Goal: Navigation & Orientation: Find specific page/section

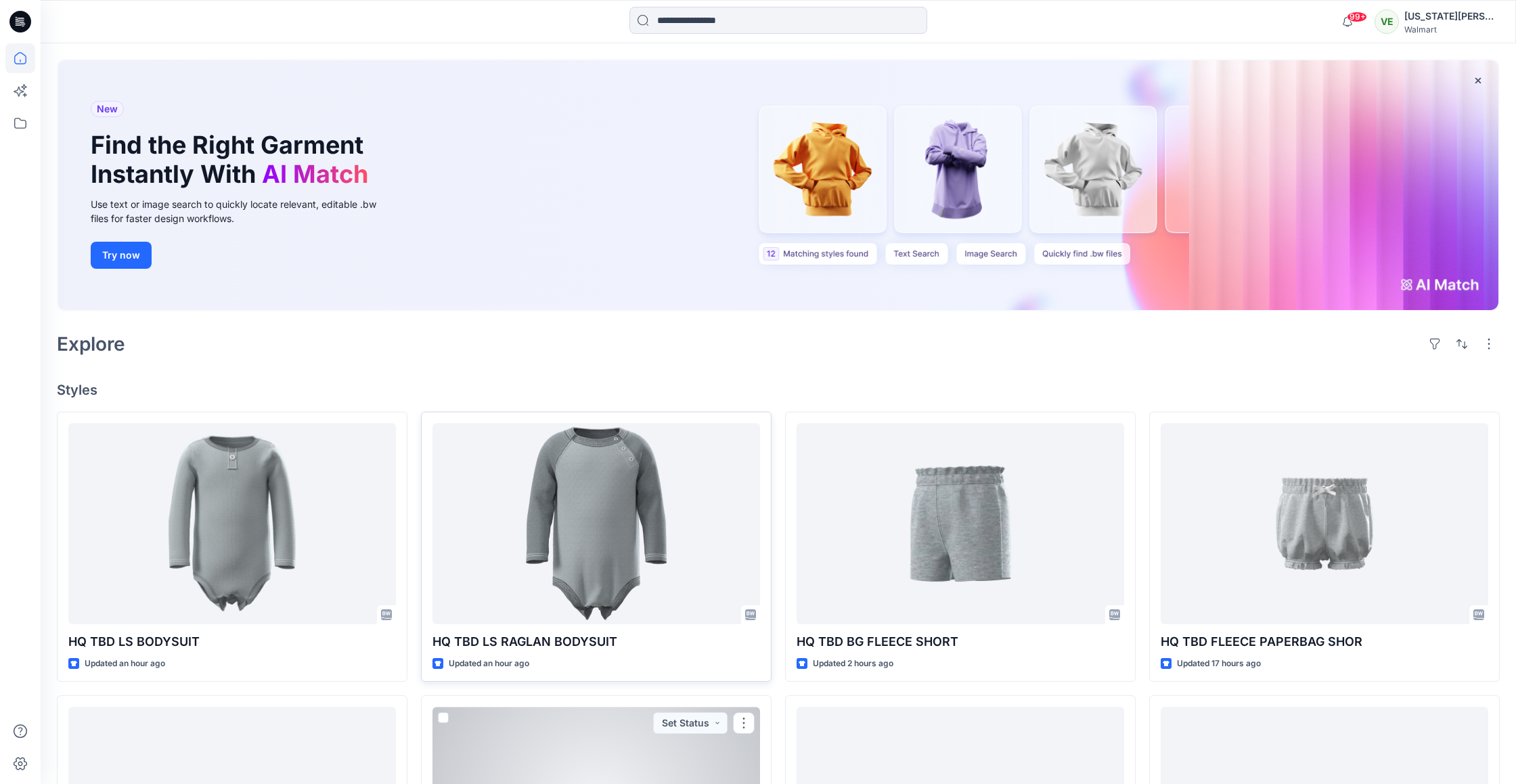
scroll to position [55, 0]
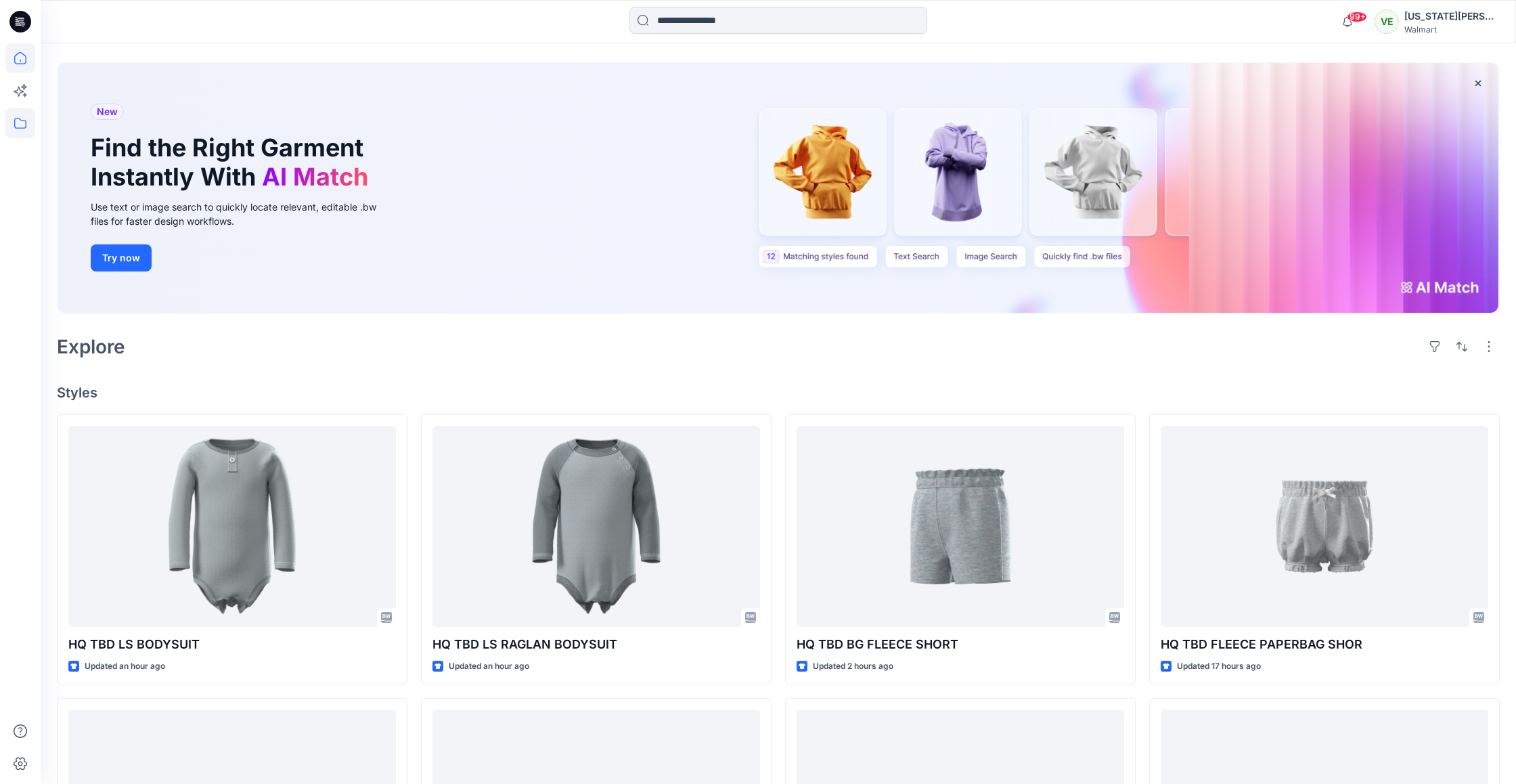
click at [33, 121] on icon at bounding box center [20, 123] width 30 height 30
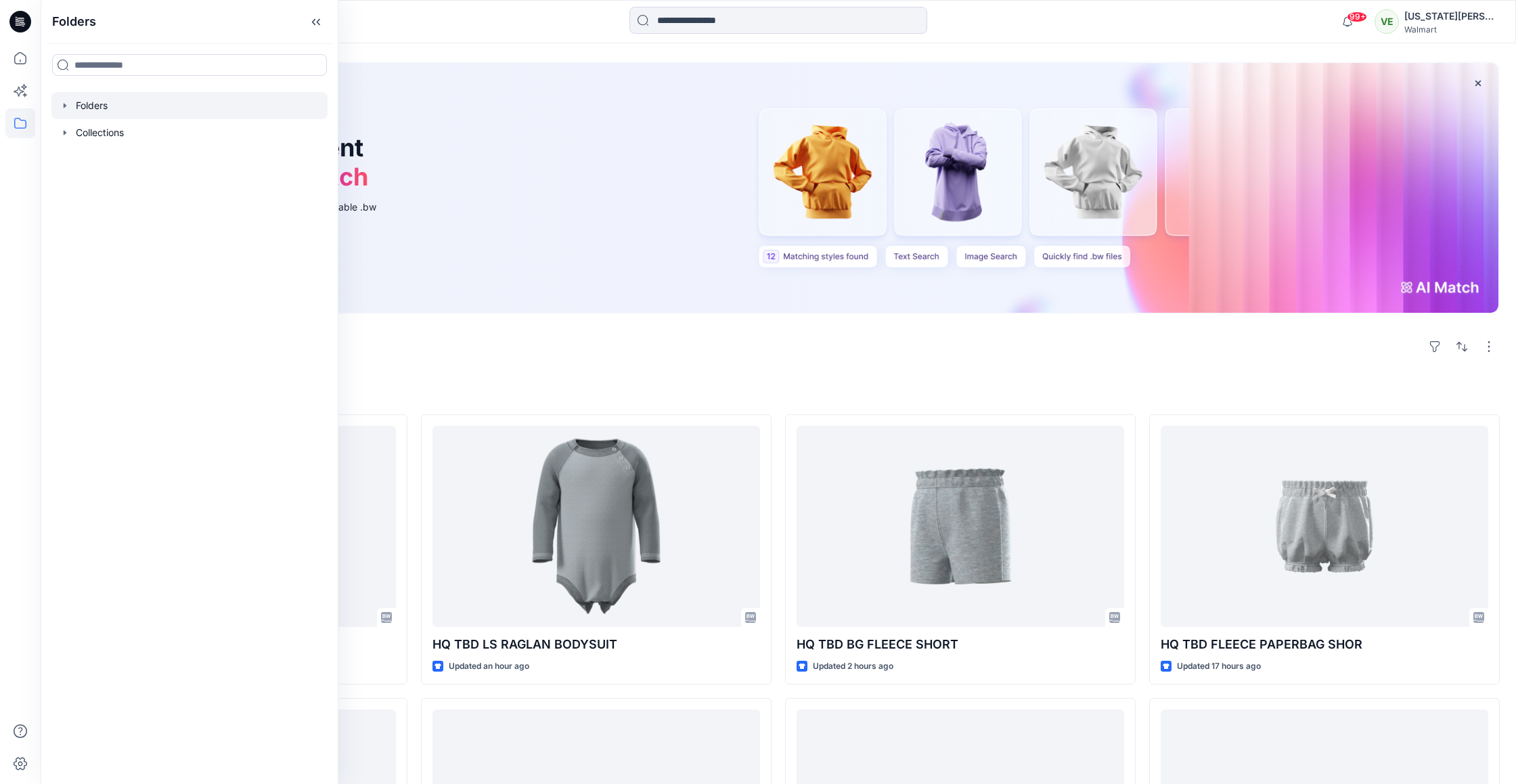
click at [104, 92] on div at bounding box center [189, 105] width 276 height 27
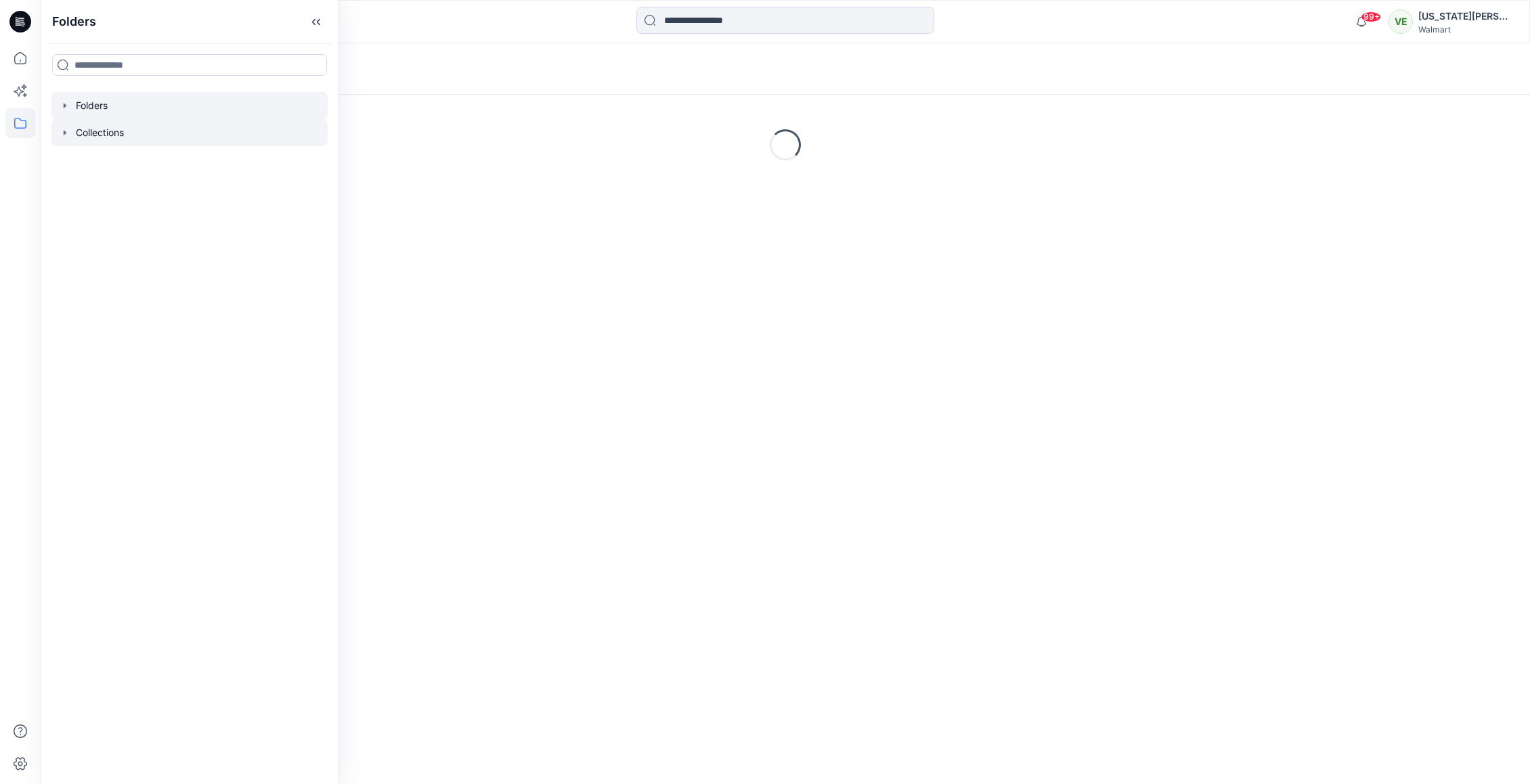
click at [110, 129] on div at bounding box center [189, 132] width 276 height 27
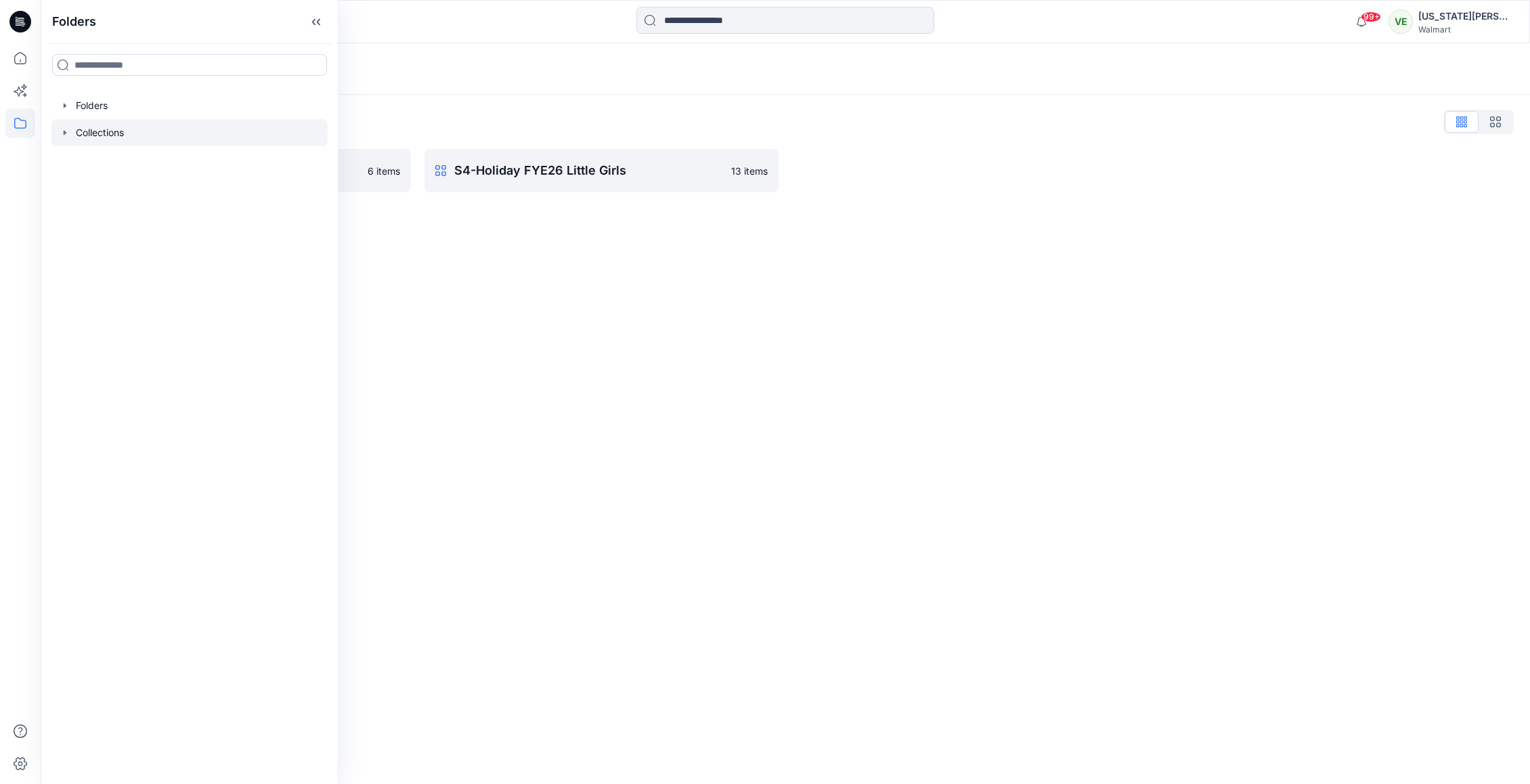
click at [715, 314] on div "Collections Collections List S4-Holiday FYE26 Little Boy [DEMOGRAPHIC_DATA] ite…" at bounding box center [785, 413] width 1489 height 741
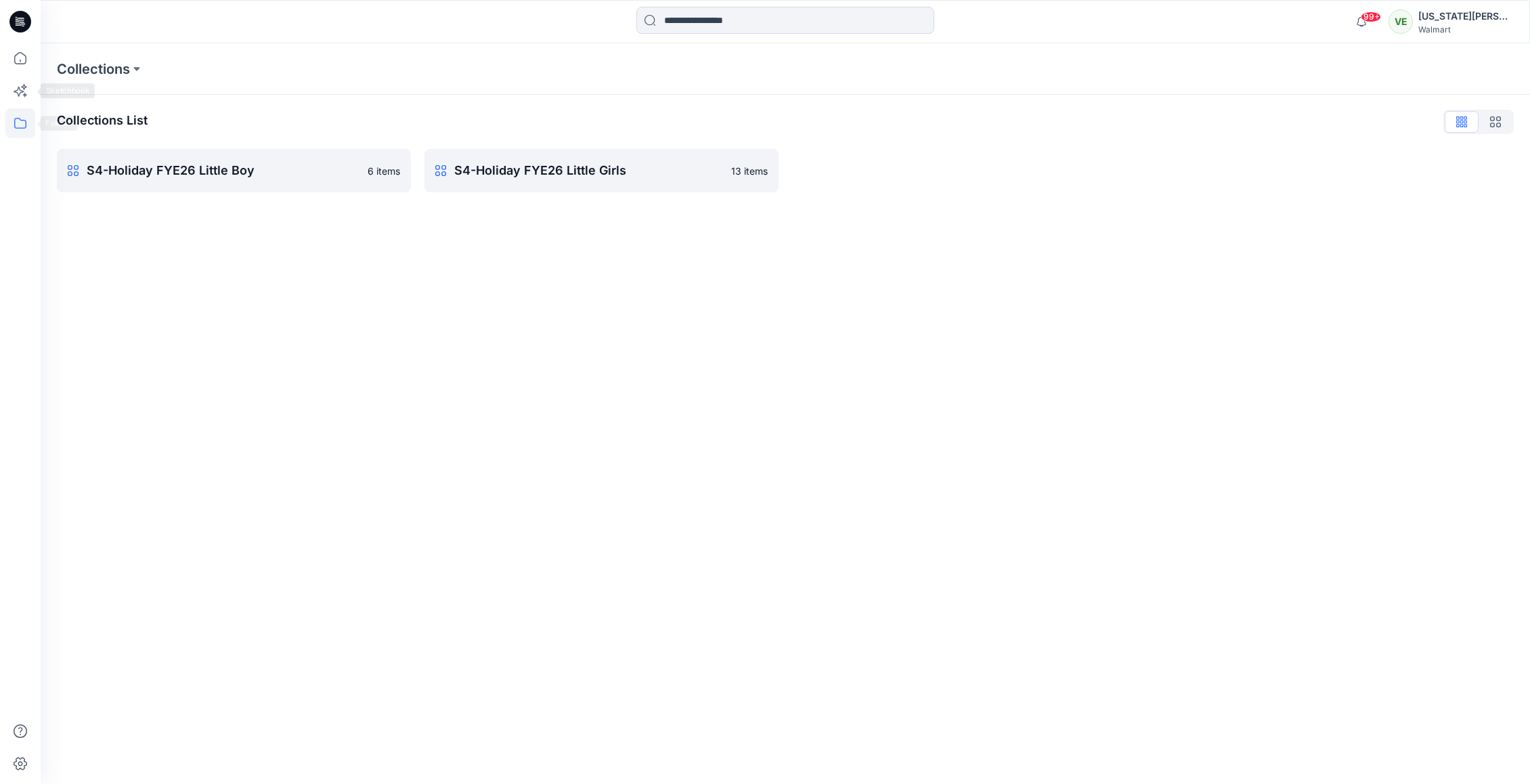
click at [22, 144] on div at bounding box center [20, 413] width 30 height 741
click at [23, 138] on div at bounding box center [20, 413] width 30 height 741
click at [17, 120] on icon at bounding box center [20, 123] width 30 height 30
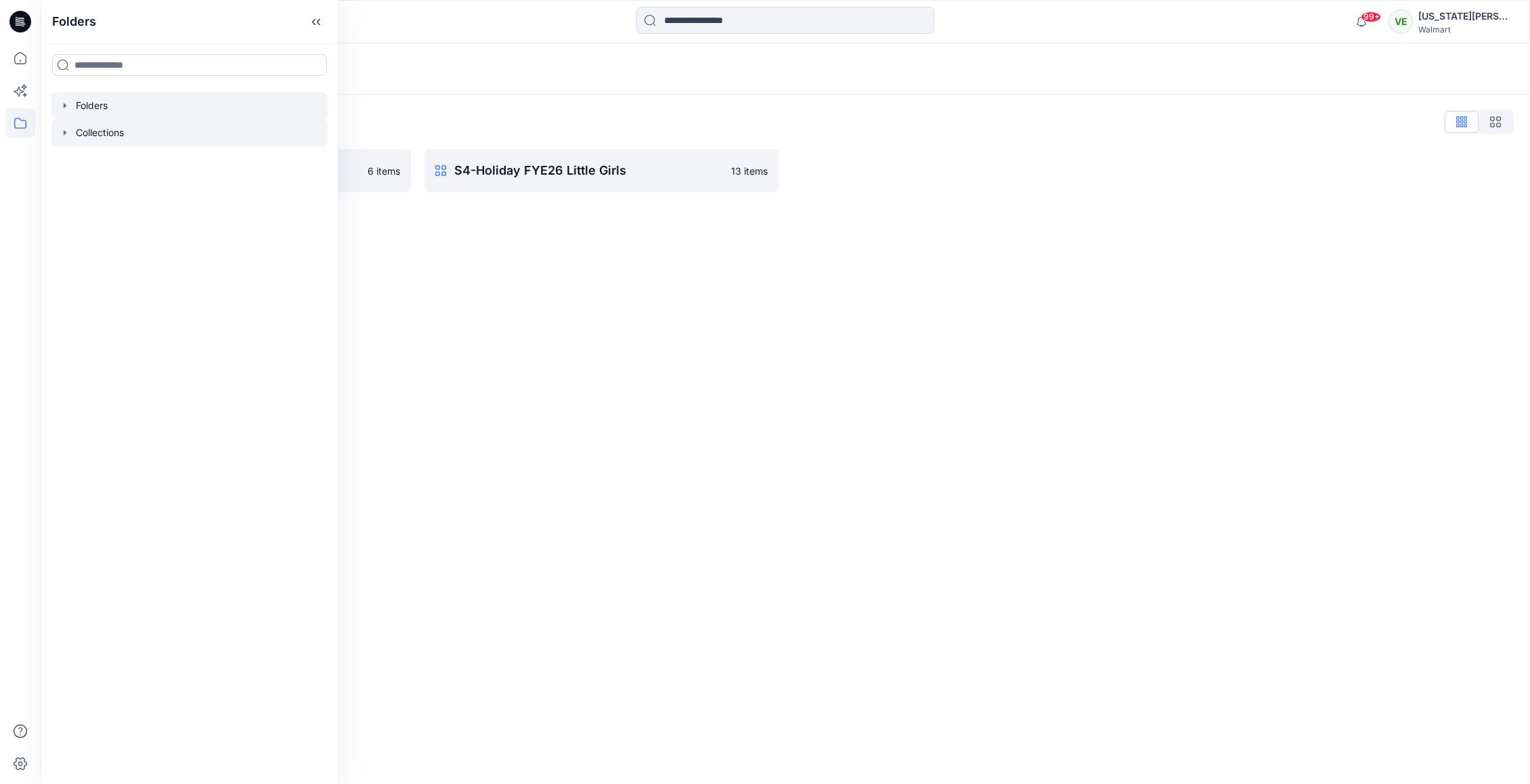
click at [109, 109] on div at bounding box center [189, 105] width 276 height 27
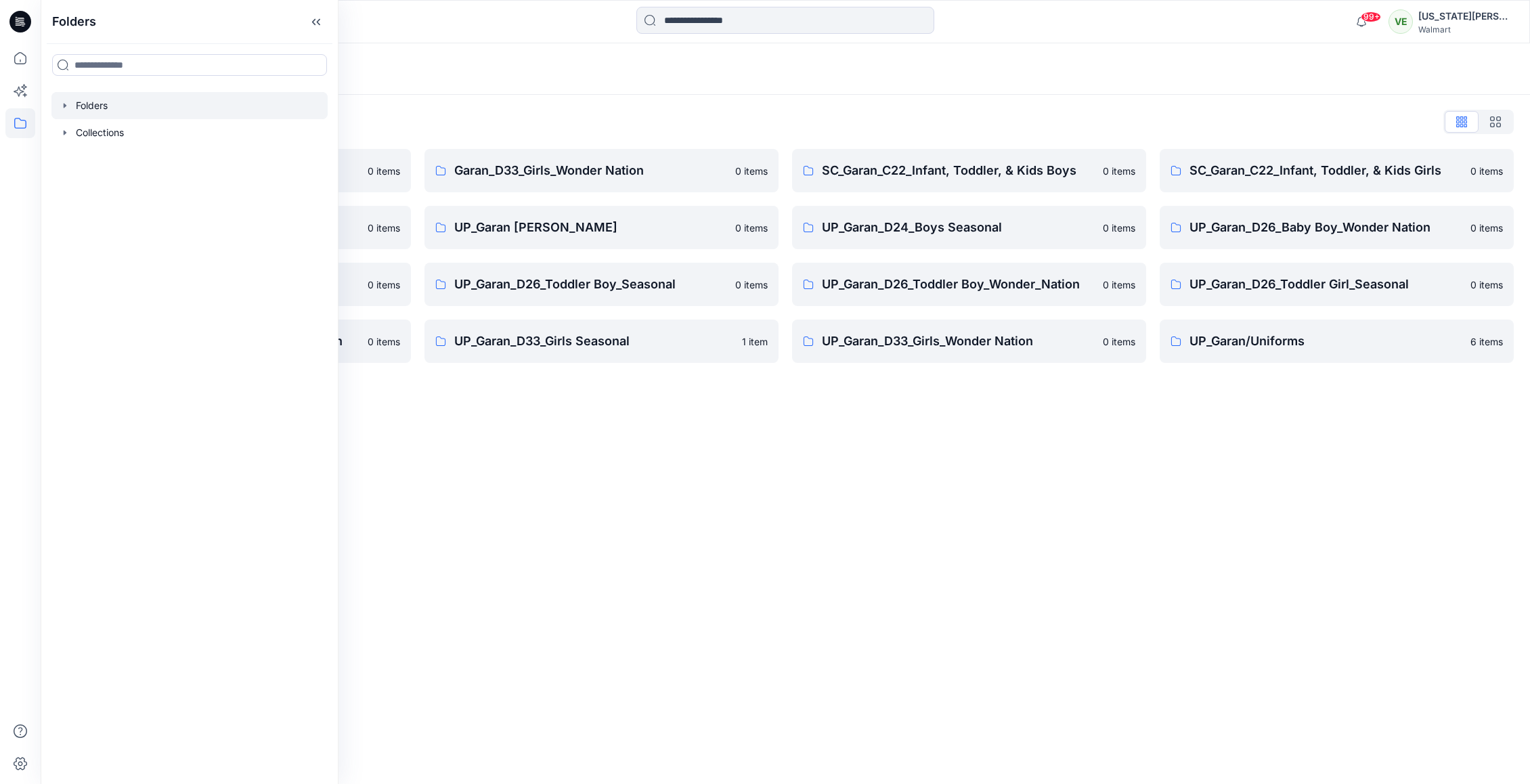
click at [773, 389] on div "Folders Folders List Garan_D33_Girls Seasonal 0 items UP Garan first insights 0…" at bounding box center [785, 413] width 1489 height 741
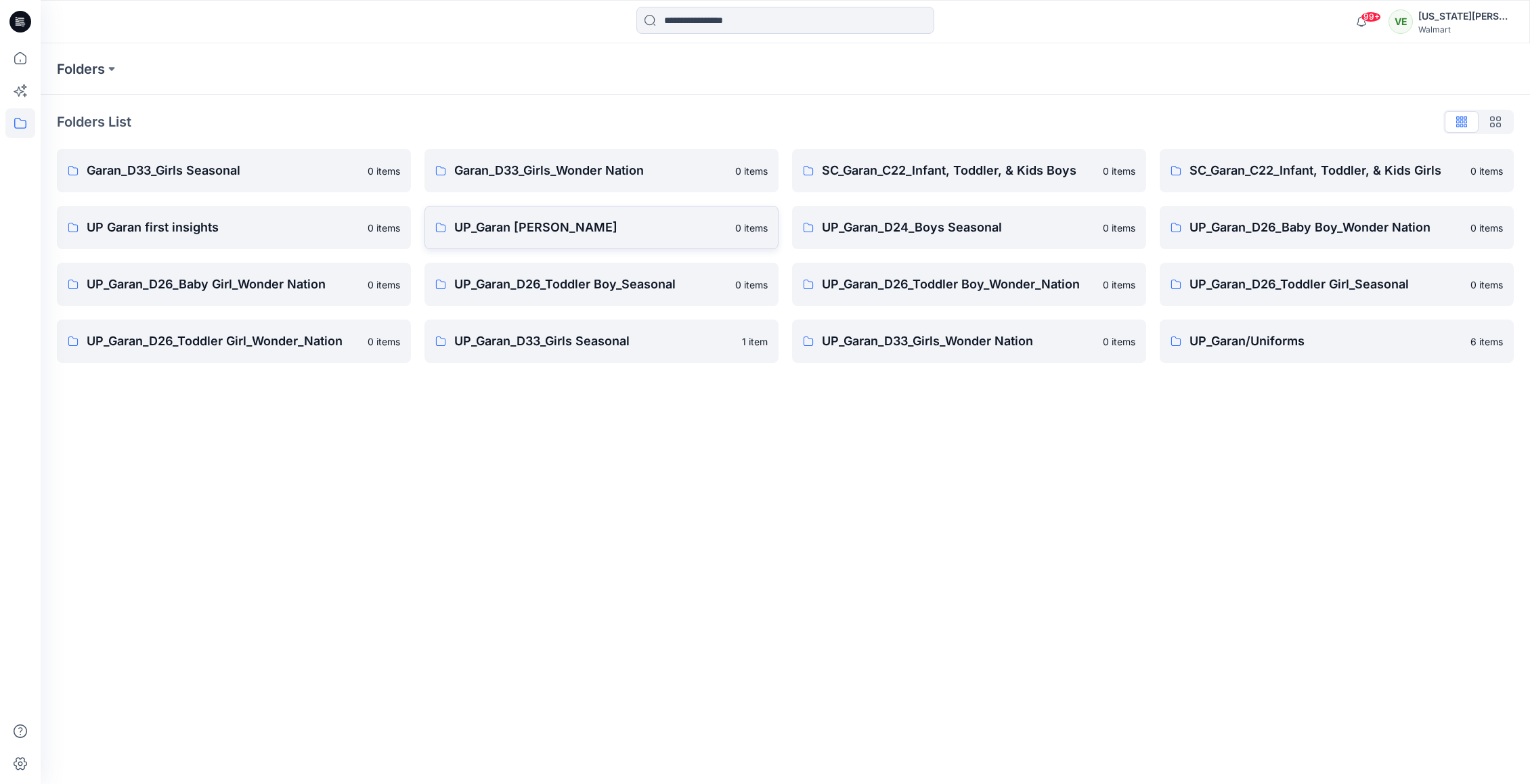
click at [659, 239] on link "UP_Garan [PERSON_NAME] 0 items" at bounding box center [602, 227] width 354 height 43
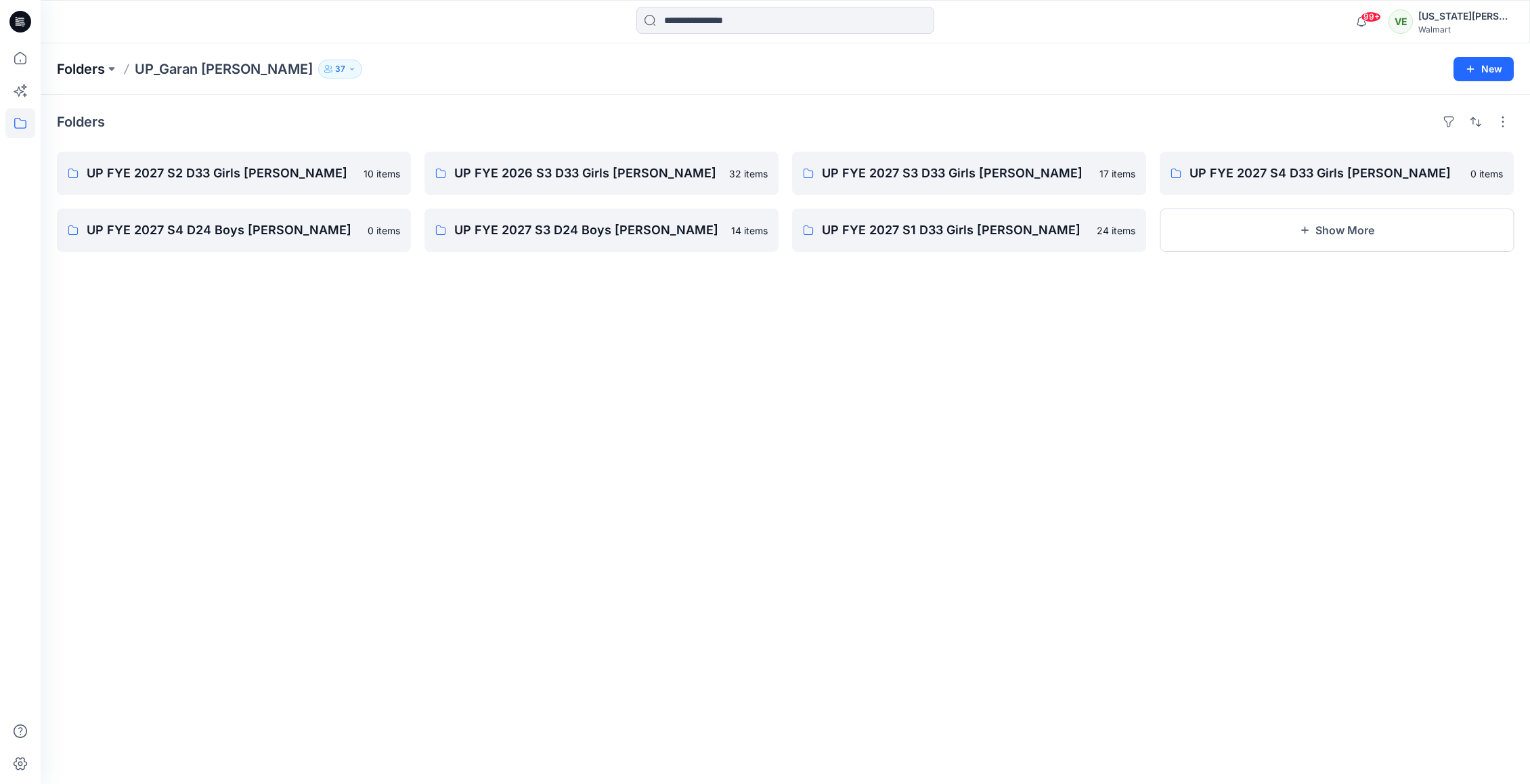
click at [92, 60] on p "Folders" at bounding box center [81, 70] width 48 height 19
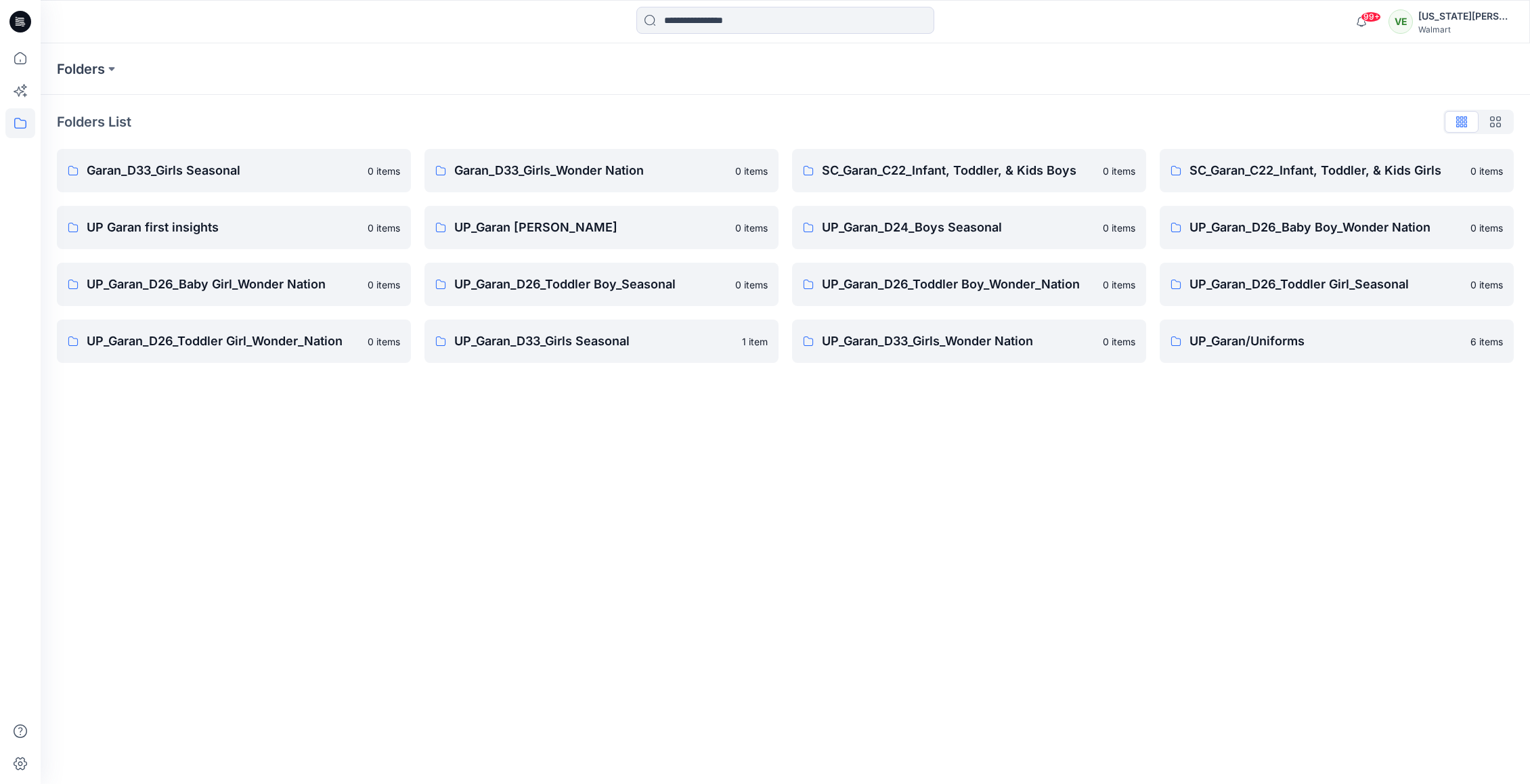
click at [531, 200] on div "Garan_D33_Girls_Wonder Nation 0 items UP_Garan [PERSON_NAME] 0 items UP_Garan_D…" at bounding box center [602, 255] width 354 height 214
click at [519, 217] on link "UP_Garan [PERSON_NAME] 0 items" at bounding box center [602, 227] width 354 height 43
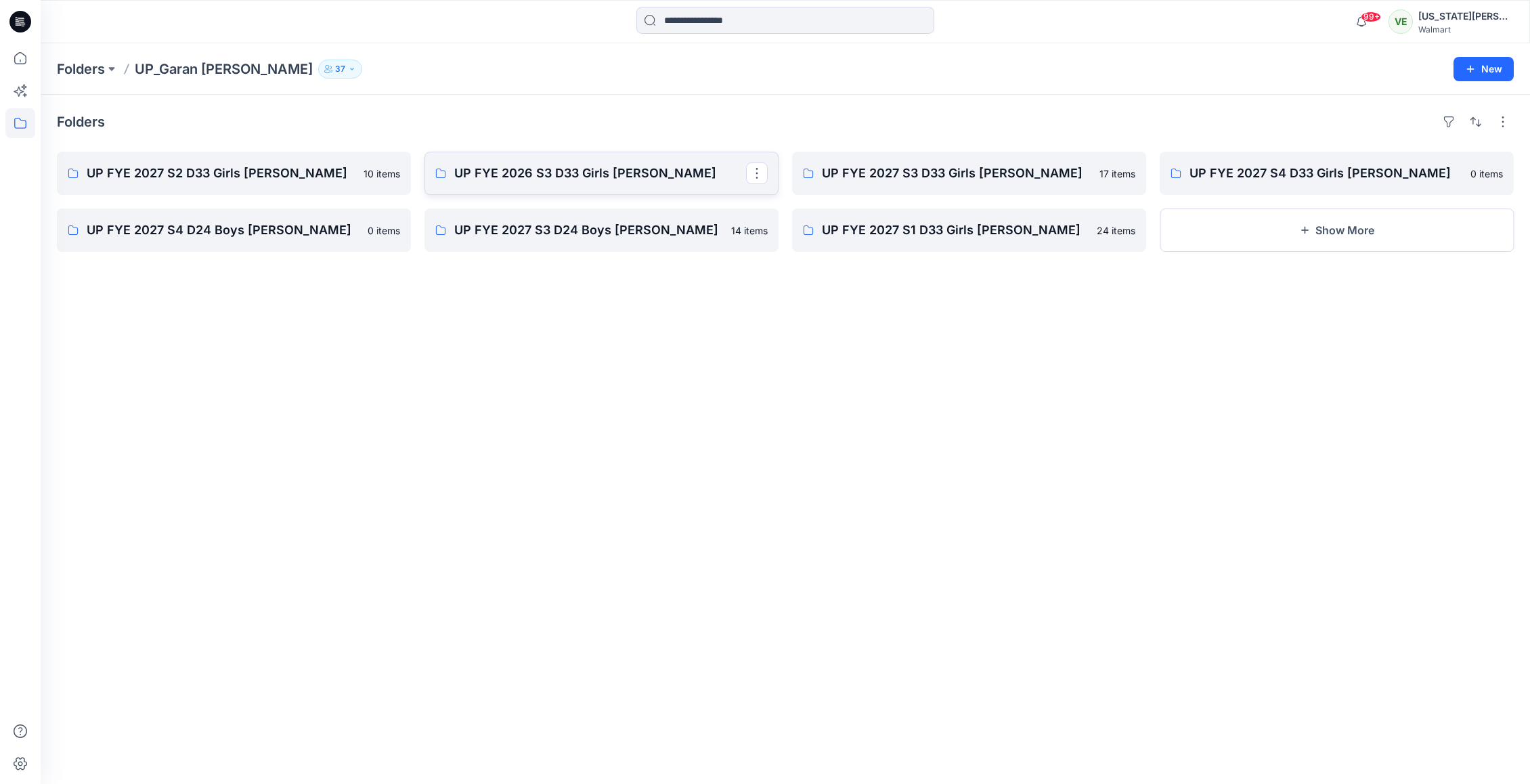
click at [507, 166] on p "UP FYE 2026 S3 D33 Girls [PERSON_NAME]" at bounding box center [600, 174] width 292 height 19
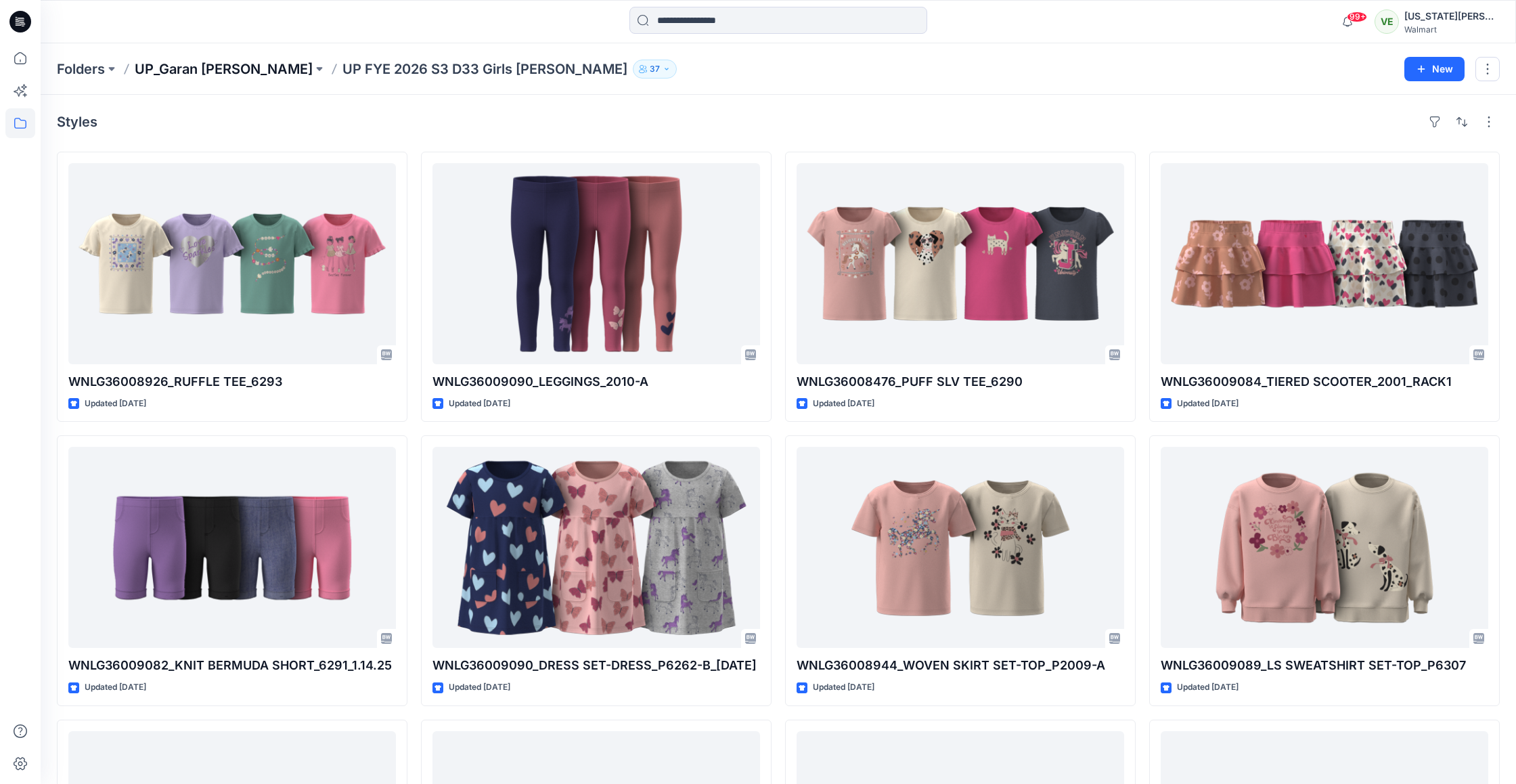
click at [204, 65] on p "UP_Garan [PERSON_NAME]" at bounding box center [224, 70] width 178 height 19
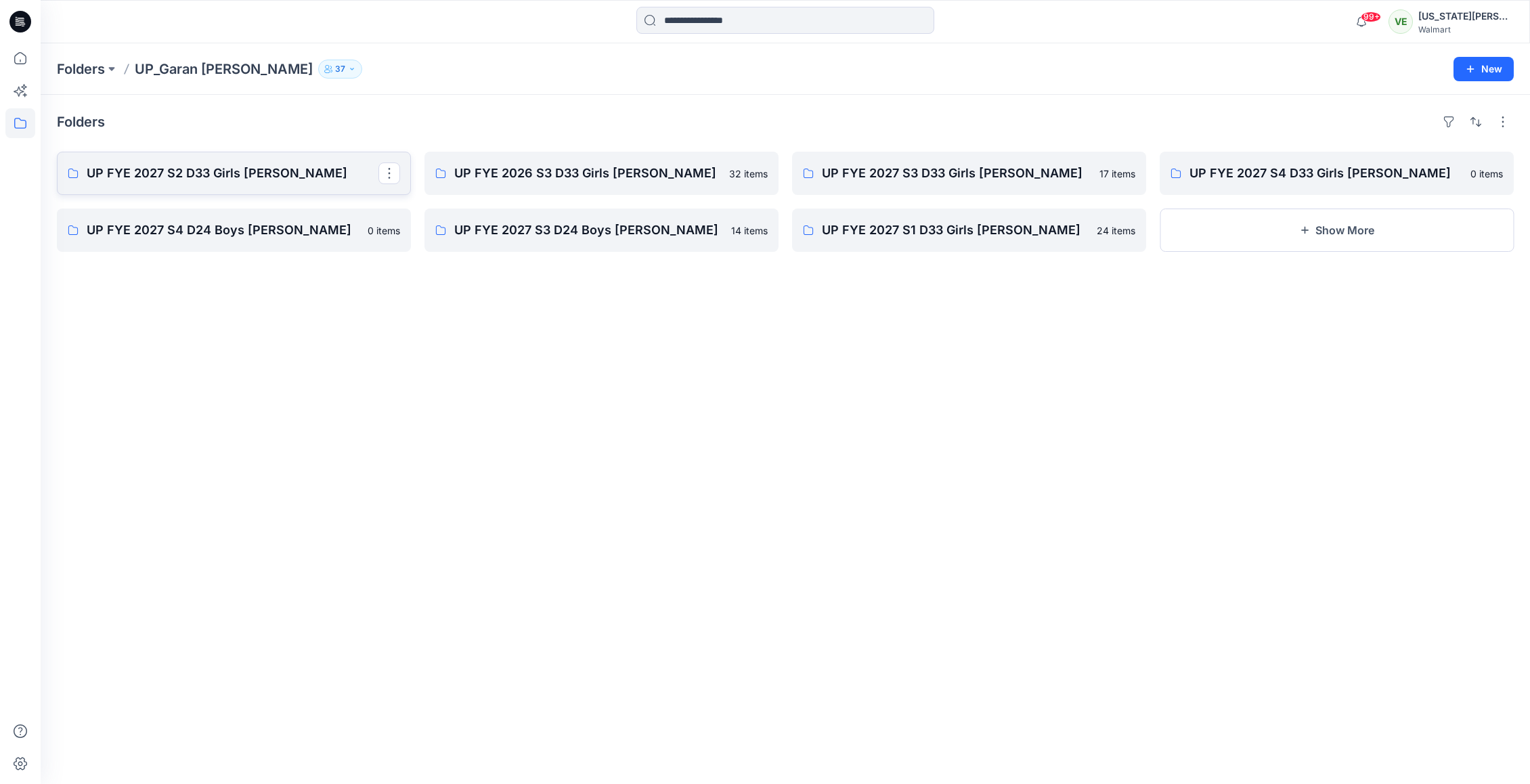
click at [197, 180] on p "UP FYE 2027 S2 D33 Girls [PERSON_NAME]" at bounding box center [232, 174] width 292 height 19
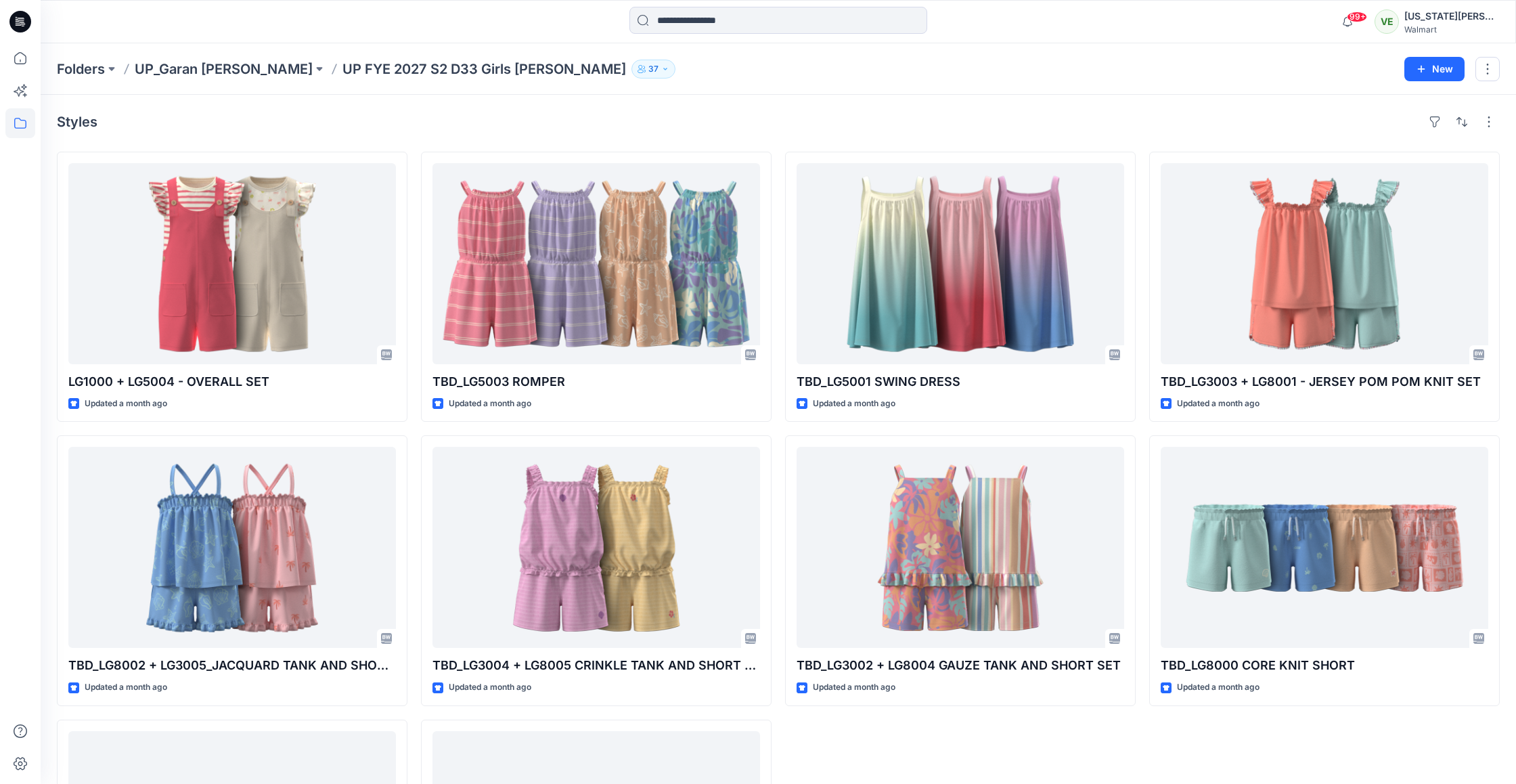
click at [195, 47] on div "Folders UP_Garan [PERSON_NAME] UP [PERSON_NAME] 2027 S2 D33 Girls [PERSON_NAME]…" at bounding box center [778, 69] width 1475 height 51
drag, startPoint x: 210, startPoint y: 68, endPoint x: 235, endPoint y: 64, distance: 25.3
click at [209, 68] on p "UP_Garan [PERSON_NAME]" at bounding box center [224, 70] width 178 height 19
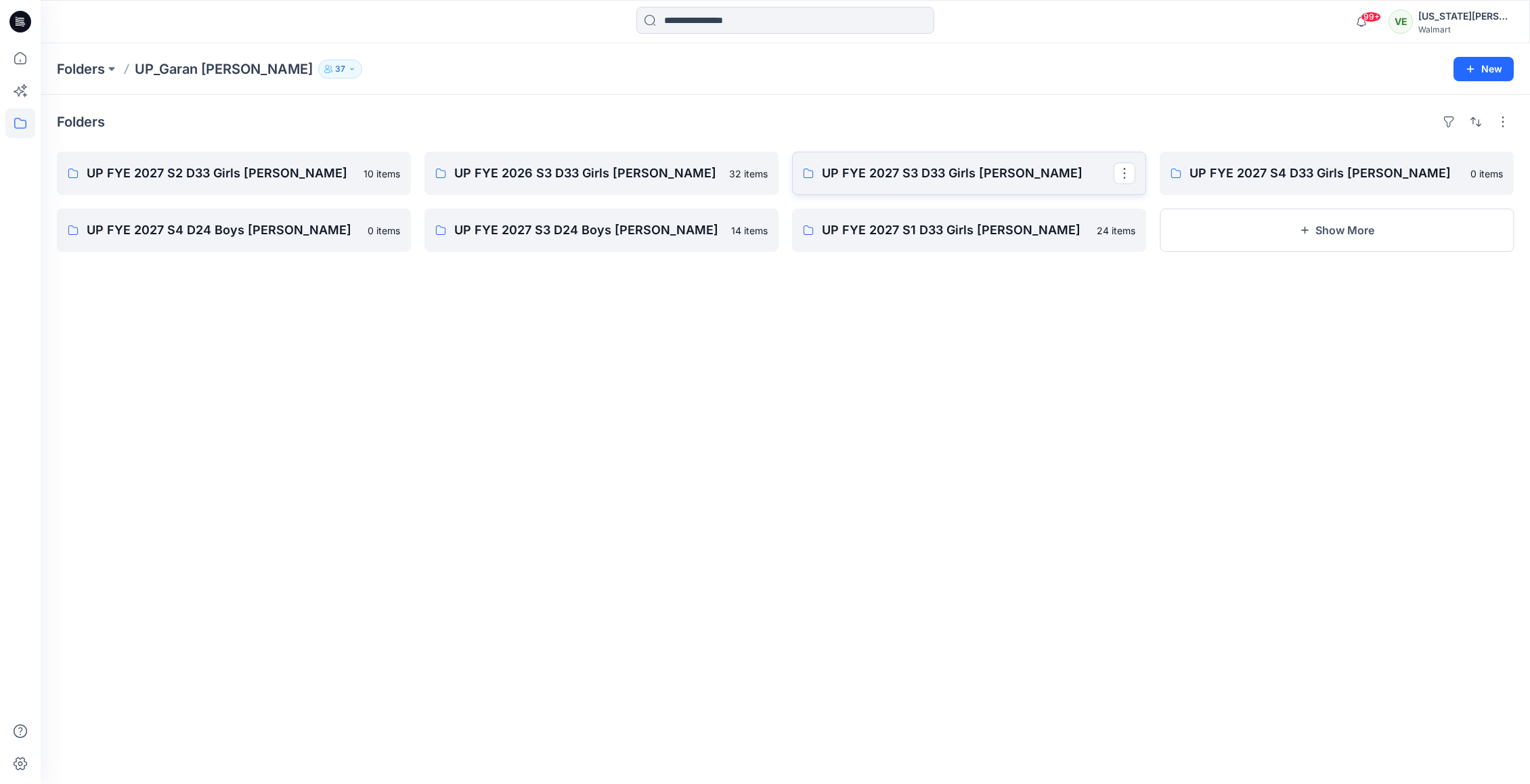
click at [984, 183] on link "UP FYE 2027 S3 D33 Girls [PERSON_NAME]" at bounding box center [969, 173] width 354 height 43
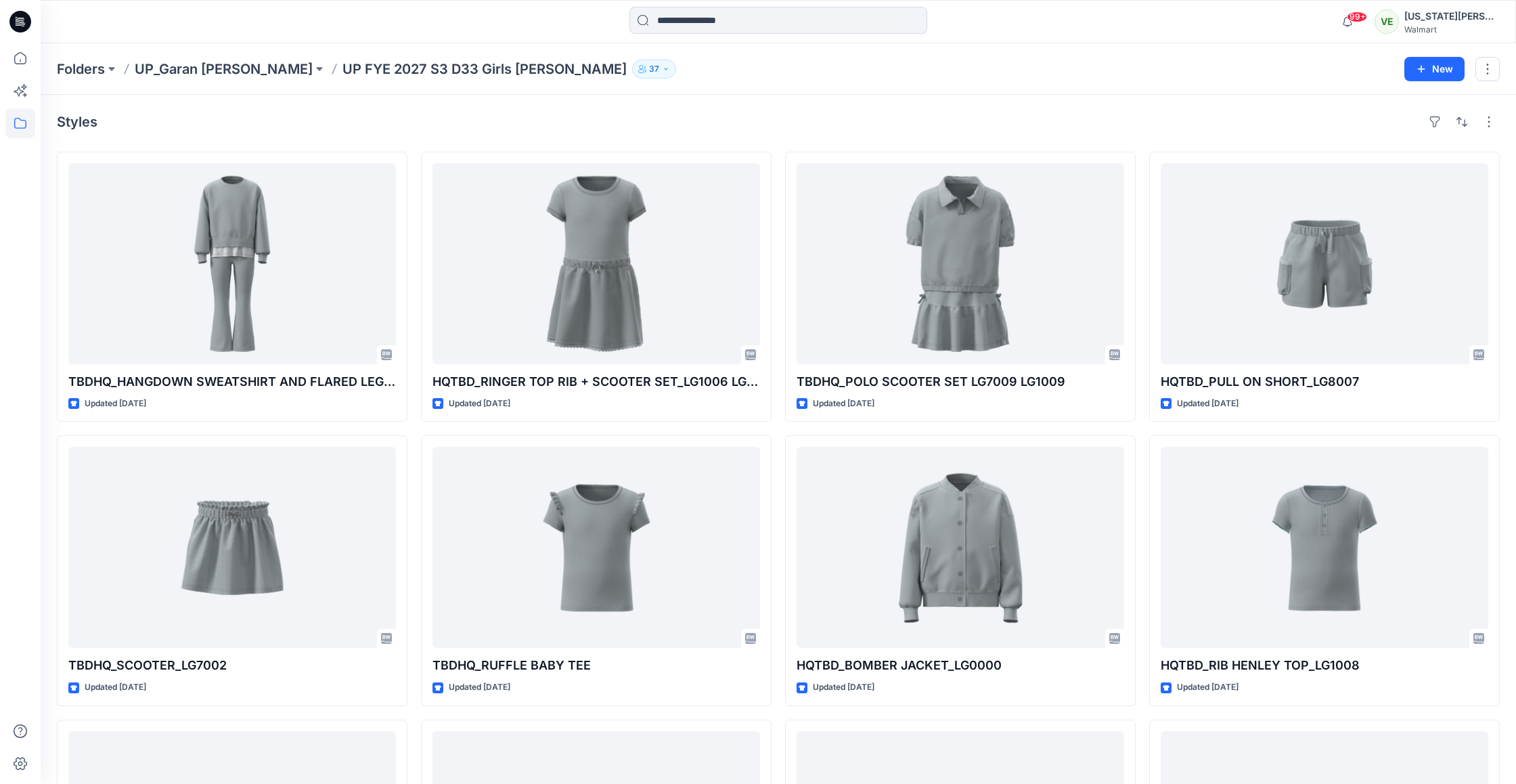
click at [487, 124] on div "Styles" at bounding box center [779, 122] width 1443 height 22
